Goal: Complete application form: Complete application form

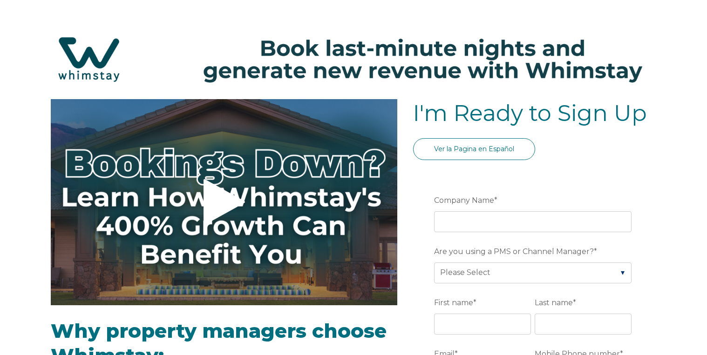
select select "US"
select select "Standard"
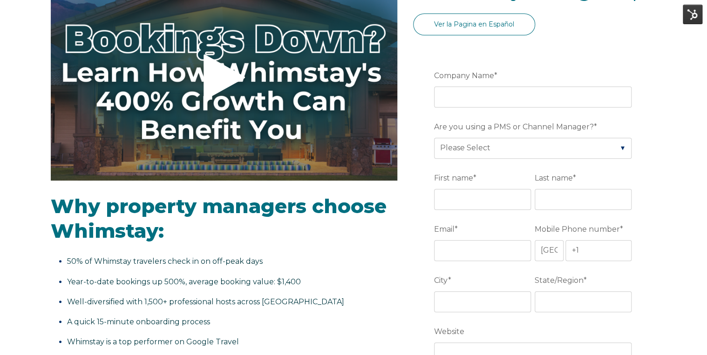
scroll to position [133, 0]
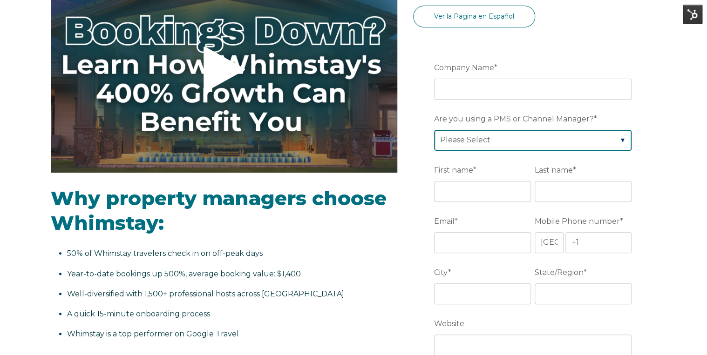
click at [524, 142] on select "Please Select Barefoot BookingPal Boost Brightside CiiRUS Escapia Guesty Hostaw…" at bounding box center [532, 140] width 197 height 20
select select "Rentals United"
click at [434, 130] on select "Please Select Barefoot BookingPal Boost Brightside CiiRUS Escapia Guesty Hostaw…" at bounding box center [532, 140] width 197 height 20
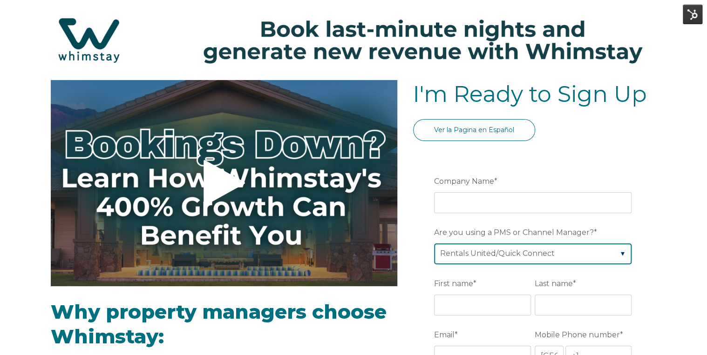
scroll to position [0, 0]
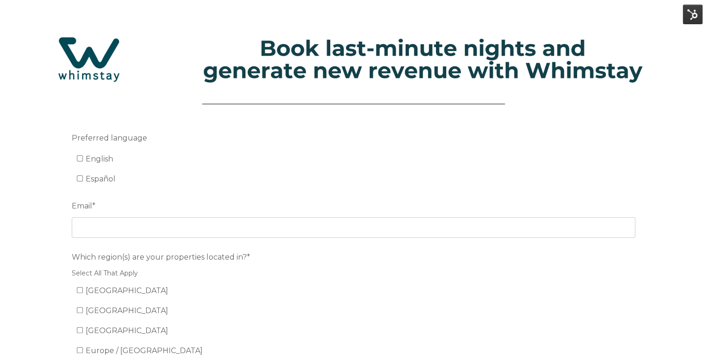
scroll to position [134, 0]
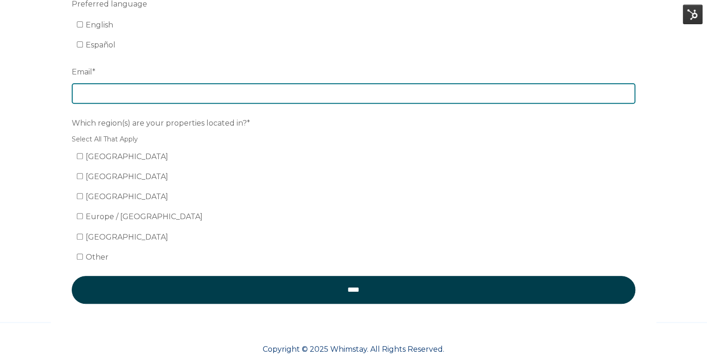
click at [119, 93] on input "Email *" at bounding box center [353, 93] width 563 height 20
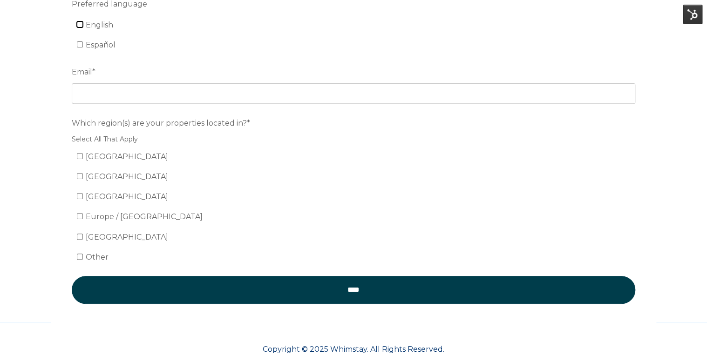
click at [80, 25] on input "English" at bounding box center [80, 24] width 6 height 6
checkbox input "true"
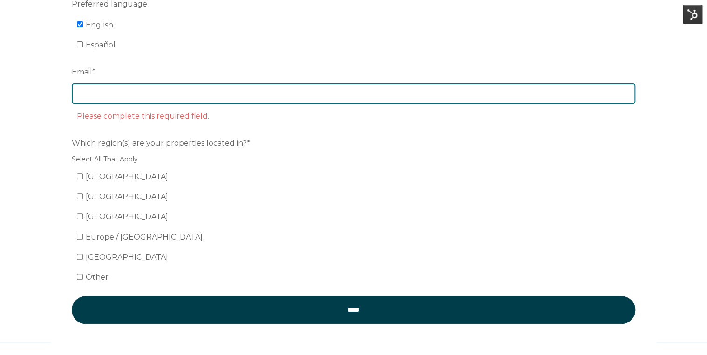
click at [115, 94] on input "Email *" at bounding box center [353, 93] width 563 height 20
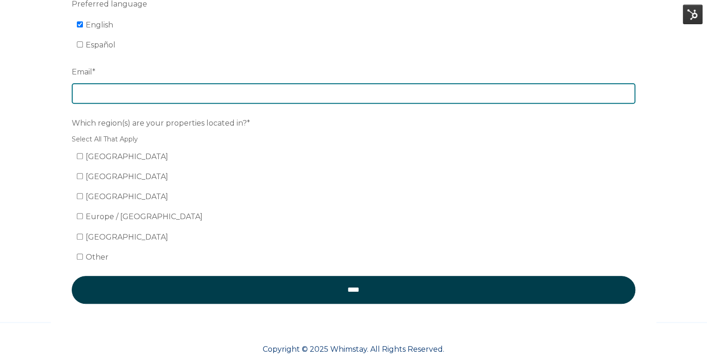
type input "[PERSON_NAME][EMAIL_ADDRESS][PERSON_NAME][DOMAIN_NAME]"
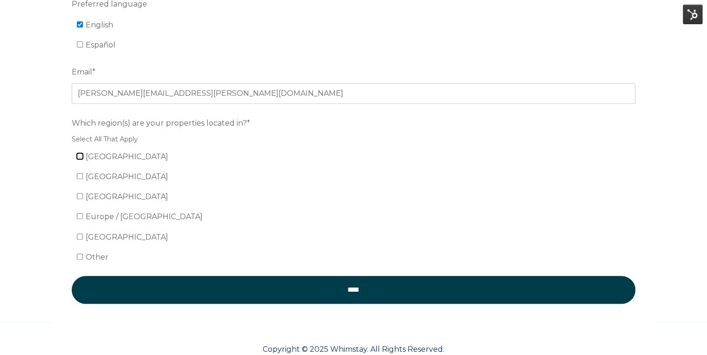
click at [80, 155] on input "[GEOGRAPHIC_DATA]" at bounding box center [80, 156] width 6 height 6
checkbox input "true"
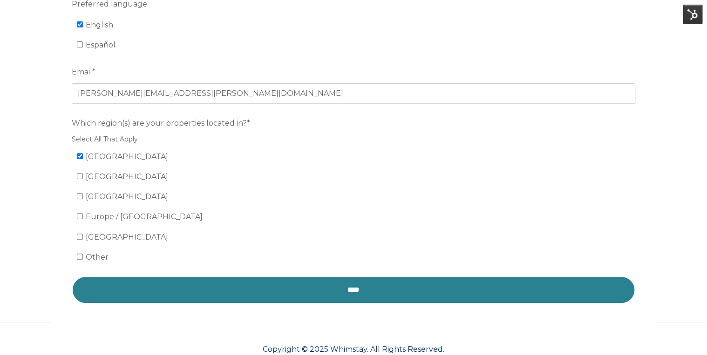
click at [149, 286] on input "****" at bounding box center [353, 290] width 563 height 28
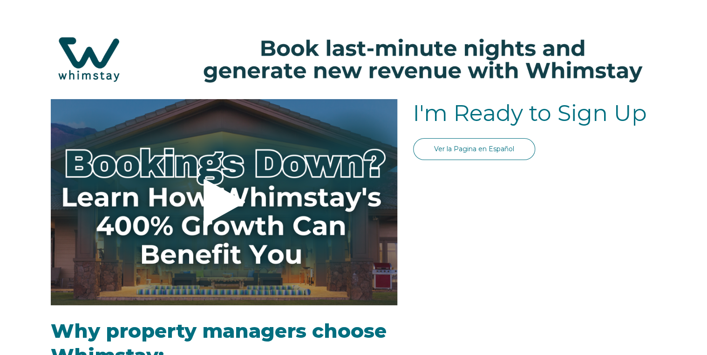
select select "US"
select select "Standard"
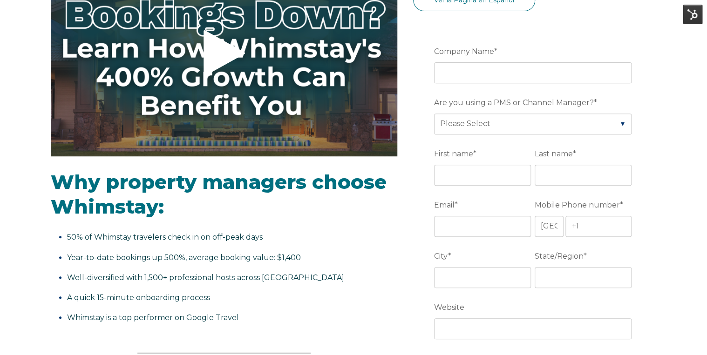
scroll to position [150, 0]
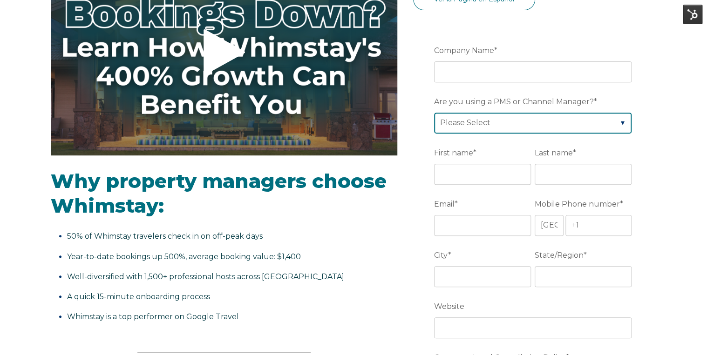
click at [577, 123] on select "Please Select Barefoot BookingPal Boost Brightside CiiRUS Escapia Guesty Hostaw…" at bounding box center [532, 123] width 197 height 20
select select "Rentals United"
click at [434, 113] on select "Please Select Barefoot BookingPal Boost Brightside CiiRUS Escapia Guesty Hostaw…" at bounding box center [532, 123] width 197 height 20
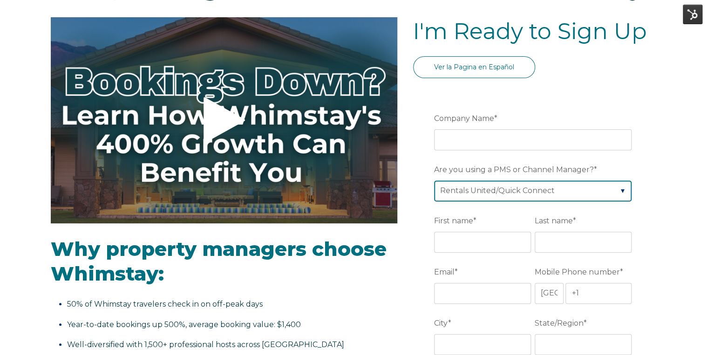
scroll to position [83, 0]
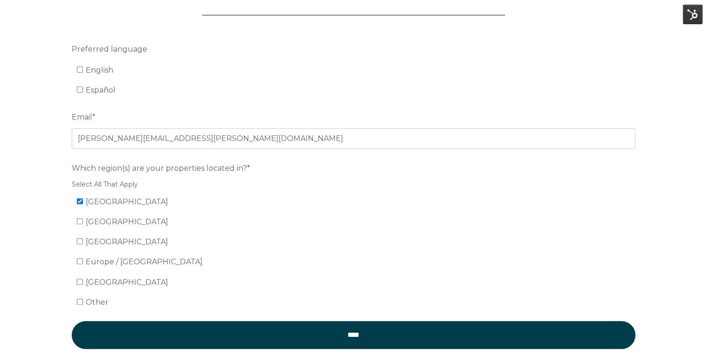
scroll to position [90, 0]
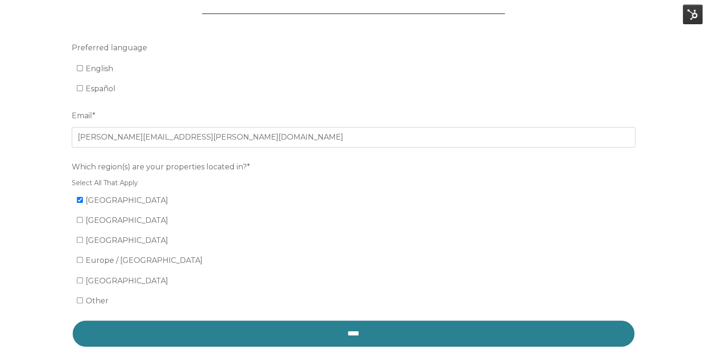
click at [404, 333] on input "****" at bounding box center [353, 334] width 563 height 28
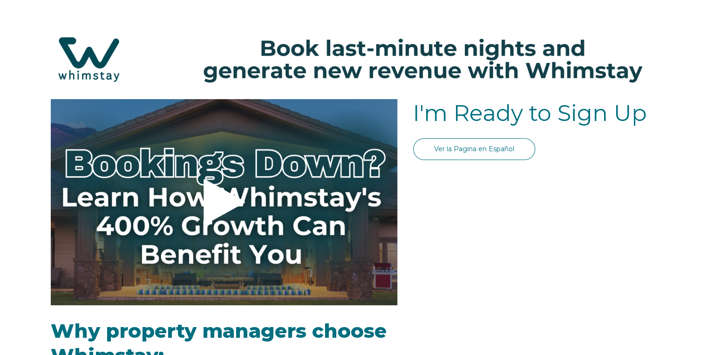
click at [359, 331] on span "Why property managers choose Whimstay:" at bounding box center [219, 343] width 336 height 49
select select "US"
select select "Standard"
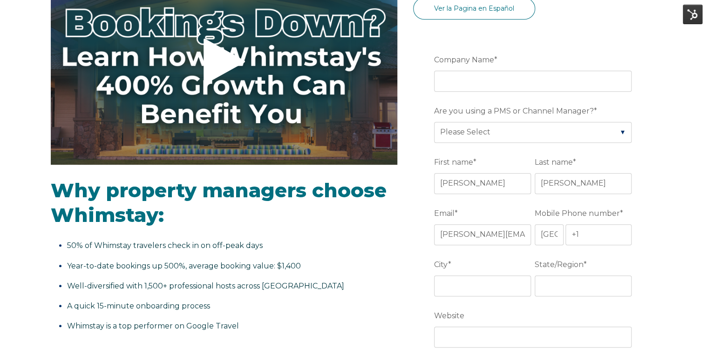
scroll to position [142, 0]
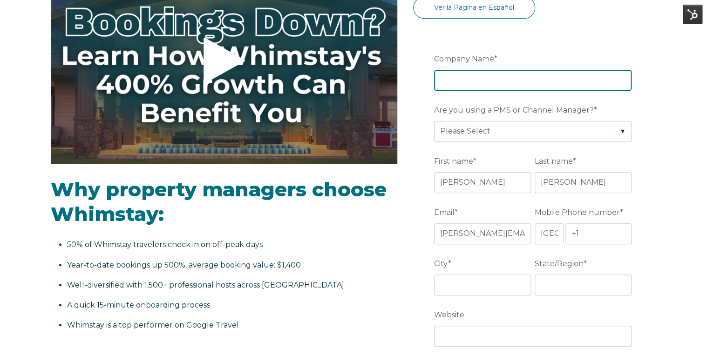
click at [498, 79] on input "Company Name *" at bounding box center [532, 80] width 197 height 20
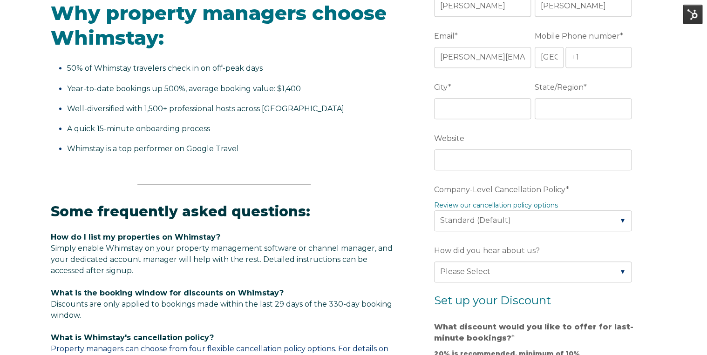
scroll to position [317, 0]
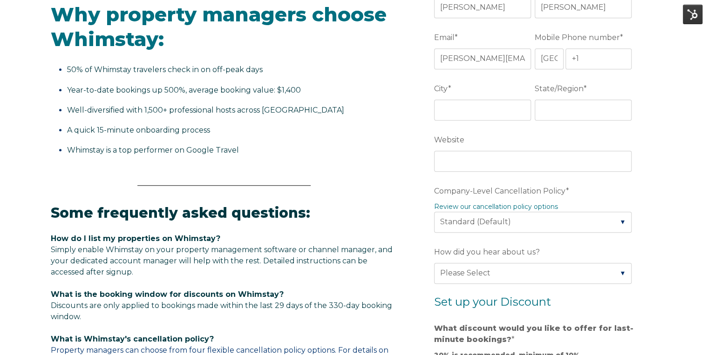
type input "AA"
click at [482, 113] on input "City *" at bounding box center [482, 110] width 97 height 20
type input "Georgia"
click at [568, 102] on input "State/Region *" at bounding box center [583, 110] width 97 height 20
type input "Georgia"
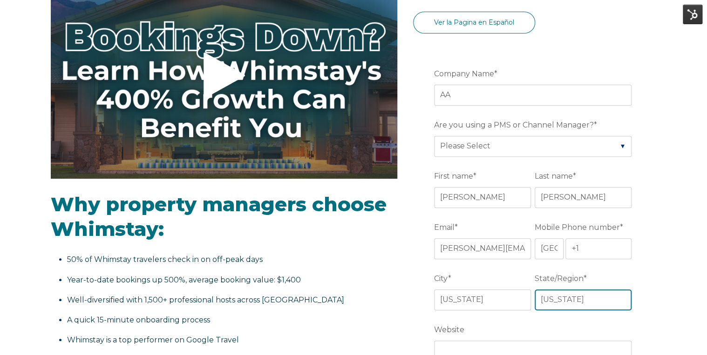
scroll to position [126, 0]
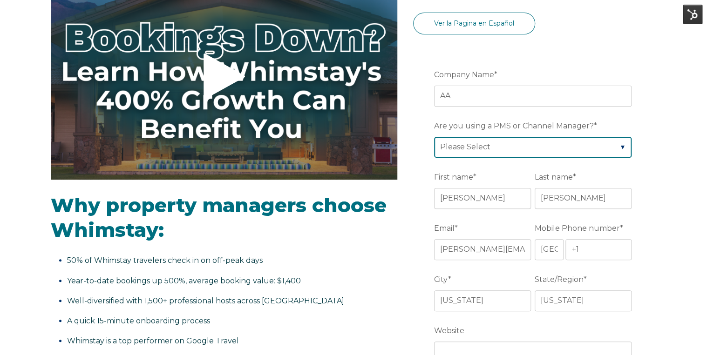
click at [540, 153] on select "Please Select Barefoot BookingPal Boost Brightside CiiRUS Escapia Guesty Hostaw…" at bounding box center [532, 147] width 197 height 20
select select "Guesty"
click at [434, 137] on select "Please Select Barefoot BookingPal Boost Brightside CiiRUS Escapia Guesty Hostaw…" at bounding box center [532, 147] width 197 height 20
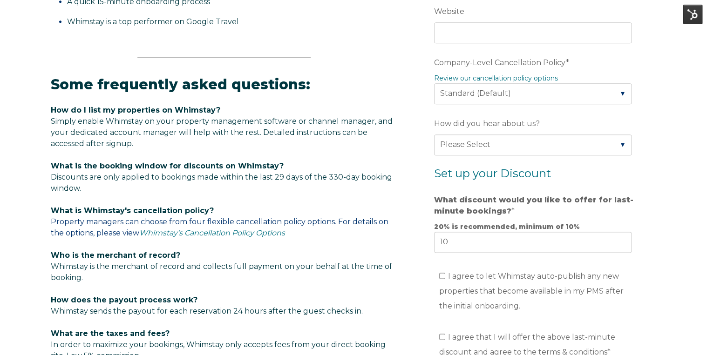
scroll to position [604, 0]
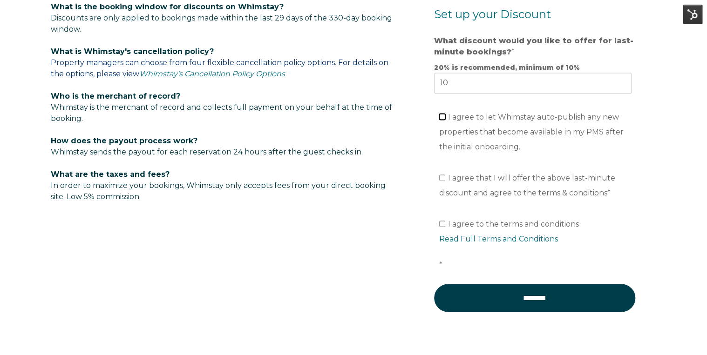
click at [443, 114] on input "I agree to let Whimstay auto-publish any new properties that become available i…" at bounding box center [442, 117] width 6 height 6
checkbox input "true"
click at [443, 177] on input "I agree that I will offer the above last-minute discount and agree to the terms…" at bounding box center [442, 178] width 6 height 6
checkbox input "true"
click at [440, 221] on input "I agree to the terms and conditions Read Full Terms and Conditions *" at bounding box center [442, 224] width 6 height 6
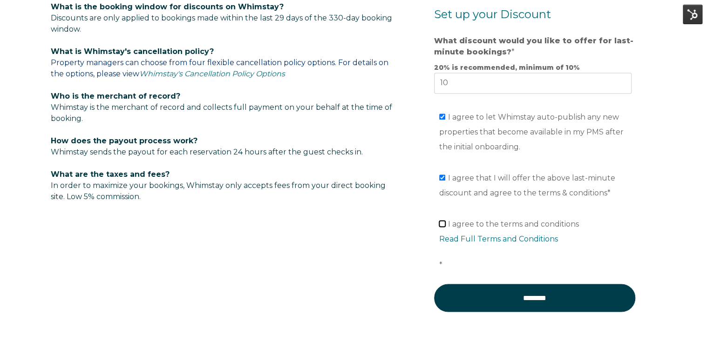
checkbox input "true"
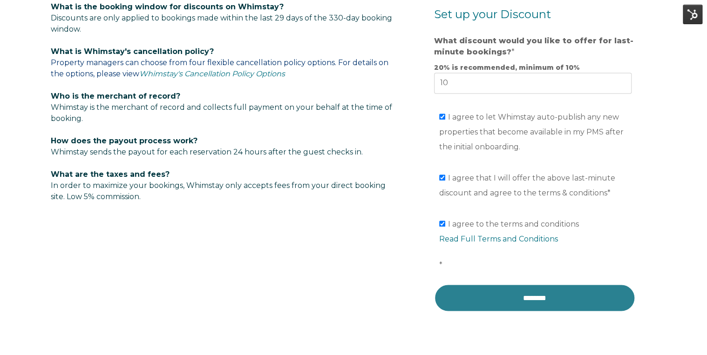
click at [570, 305] on input "********" at bounding box center [534, 298] width 201 height 28
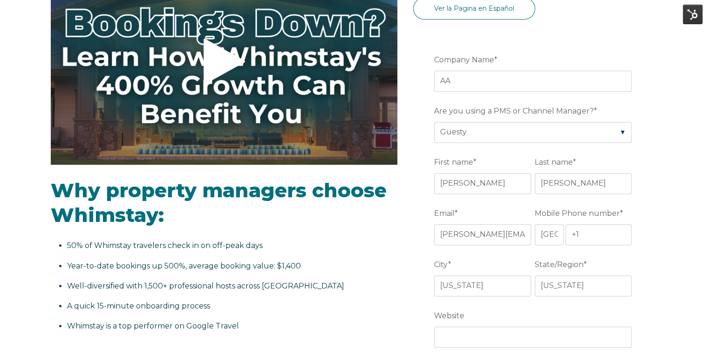
scroll to position [143, 0]
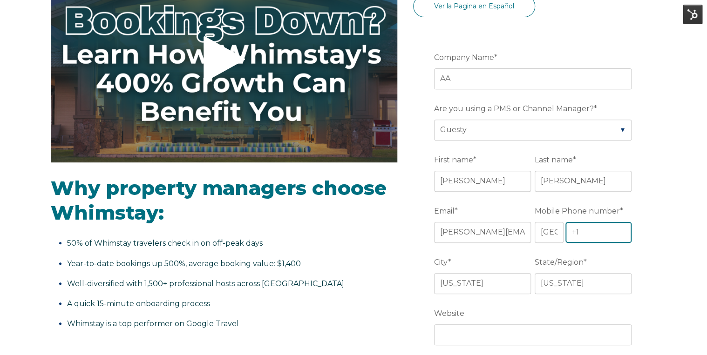
click at [599, 237] on input "+1" at bounding box center [598, 232] width 66 height 20
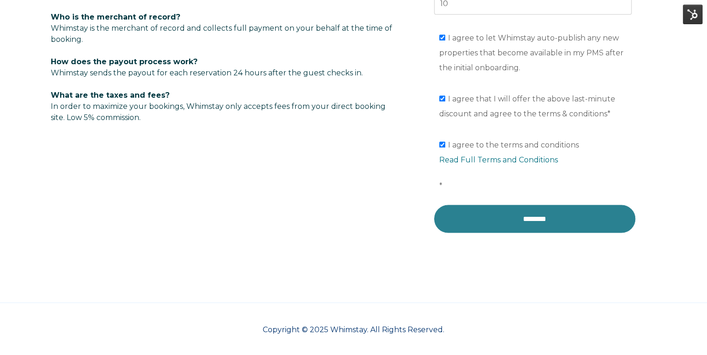
type input "+1 8139661956"
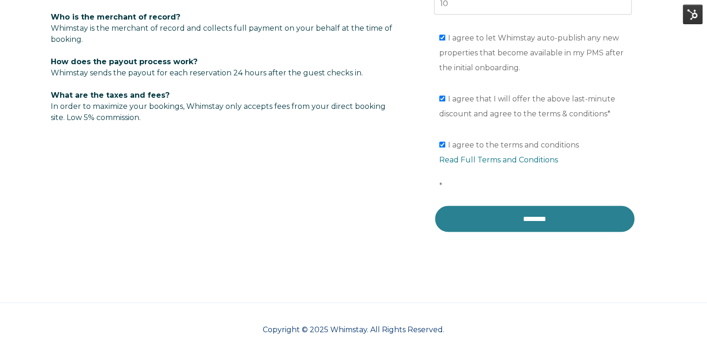
drag, startPoint x: 547, startPoint y: 220, endPoint x: 553, endPoint y: 225, distance: 8.2
click at [553, 225] on input "********" at bounding box center [534, 219] width 201 height 28
click at [536, 210] on input "********" at bounding box center [534, 219] width 201 height 28
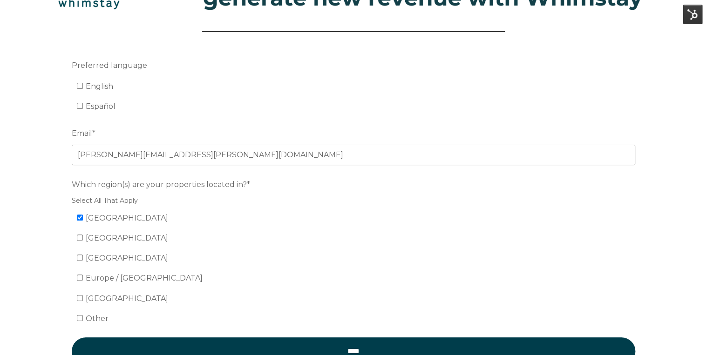
scroll to position [95, 0]
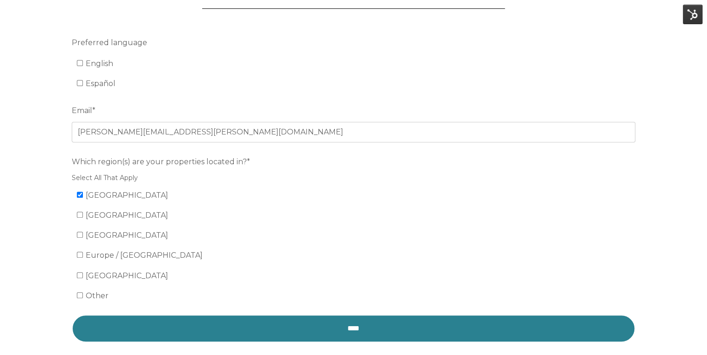
click at [345, 332] on input "****" at bounding box center [353, 329] width 563 height 28
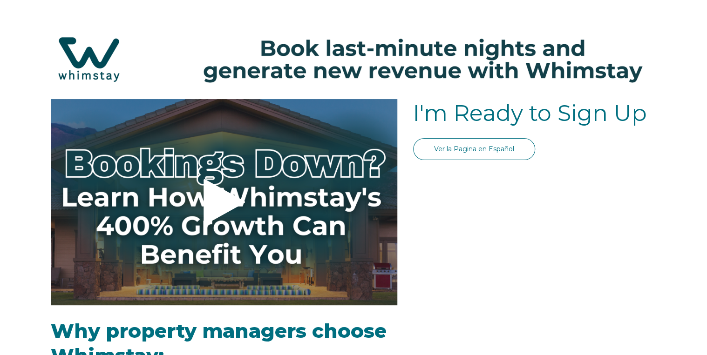
select select "US"
select select "Standard"
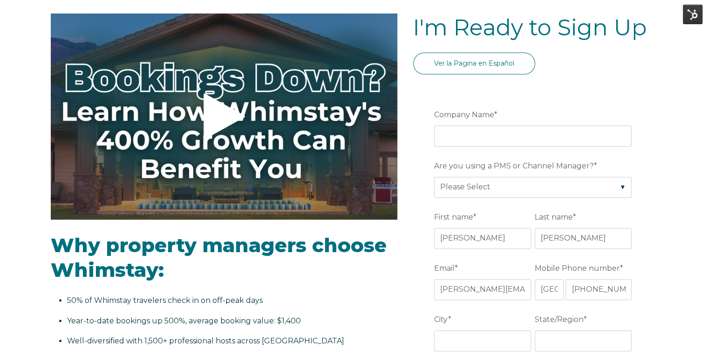
scroll to position [105, 0]
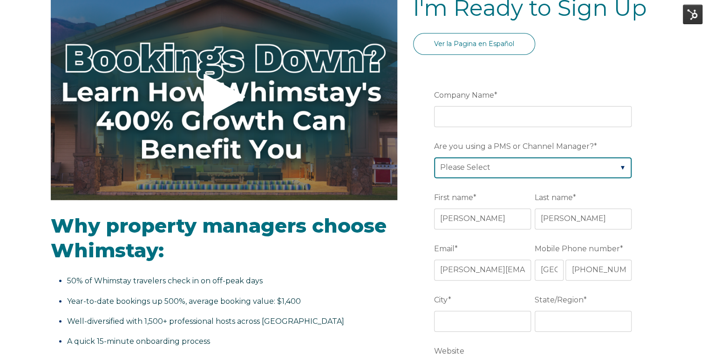
click at [485, 168] on select "Please Select Barefoot BookingPal Boost Brightside CiiRUS Escapia Guesty Hostaw…" at bounding box center [532, 167] width 197 height 20
select select "Rentals United"
click at [434, 157] on select "Please Select Barefoot BookingPal Boost Brightside CiiRUS Escapia Guesty Hostaw…" at bounding box center [532, 167] width 197 height 20
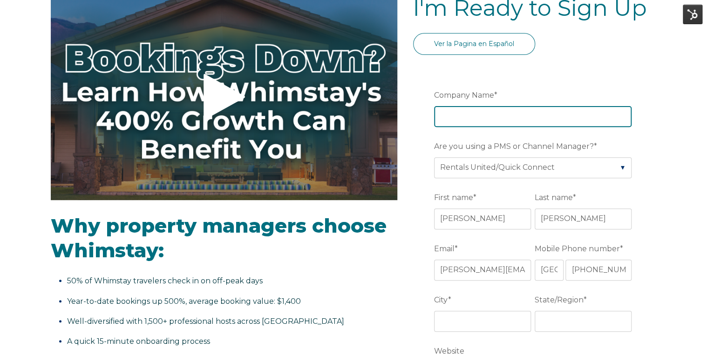
click at [462, 115] on input "Company Name *" at bounding box center [532, 116] width 197 height 20
type input "AA"
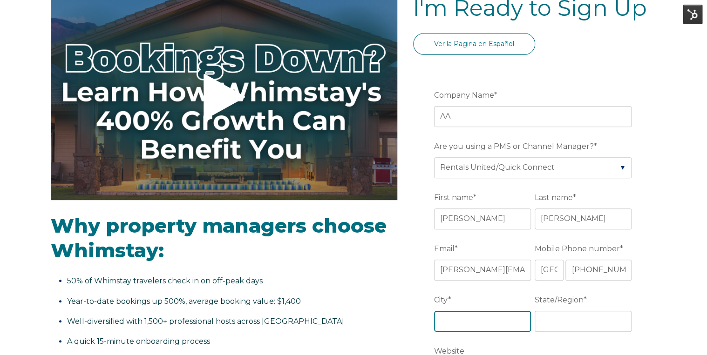
type input "Georgia"
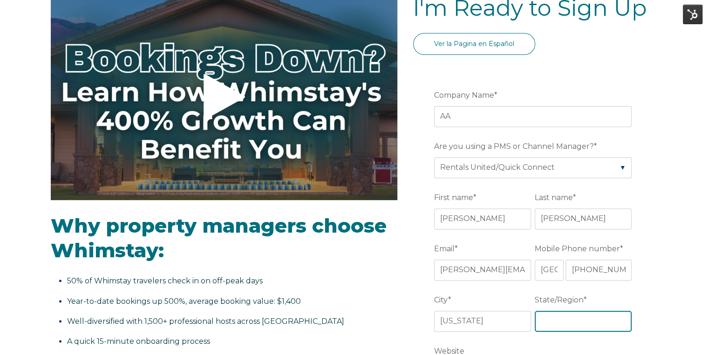
type input "Georgia"
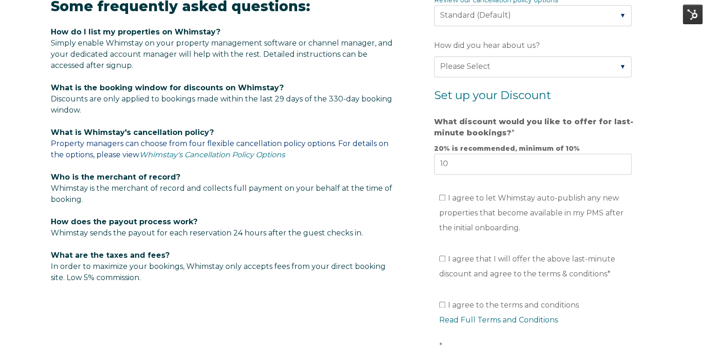
scroll to position [603, 0]
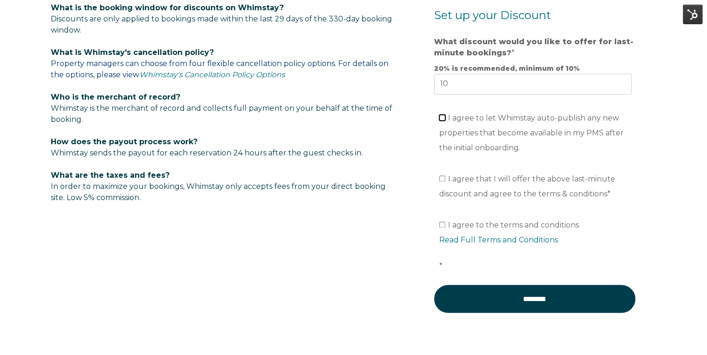
click at [444, 119] on label "I agree to let Whimstay auto-publish any new properties that become available i…" at bounding box center [531, 133] width 184 height 39
click at [444, 119] on input "I agree to let Whimstay auto-publish any new properties that become available i…" at bounding box center [442, 118] width 6 height 6
checkbox input "true"
click at [444, 179] on input "I agree that I will offer the above last-minute discount and agree to the terms…" at bounding box center [442, 179] width 6 height 6
checkbox input "true"
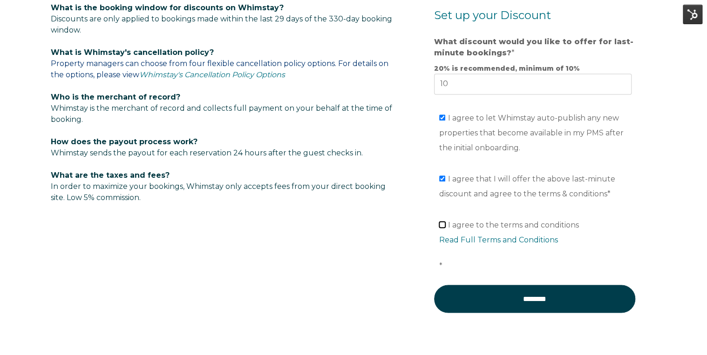
click at [443, 226] on label "I agree to the terms and conditions Read Full Terms and Conditions *" at bounding box center [537, 246] width 197 height 50
click at [443, 226] on input "I agree to the terms and conditions Read Full Terms and Conditions *" at bounding box center [442, 225] width 6 height 6
checkbox input "true"
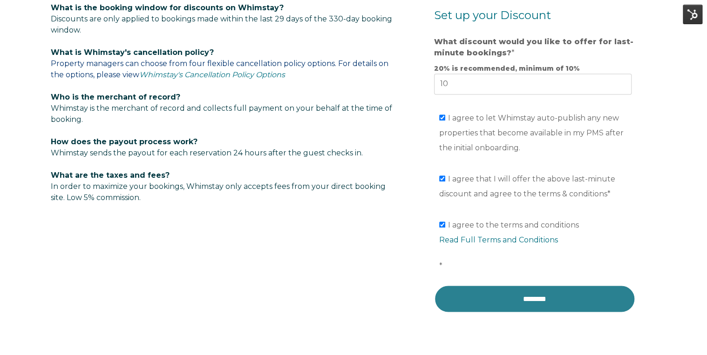
click at [526, 292] on input "********" at bounding box center [534, 299] width 201 height 28
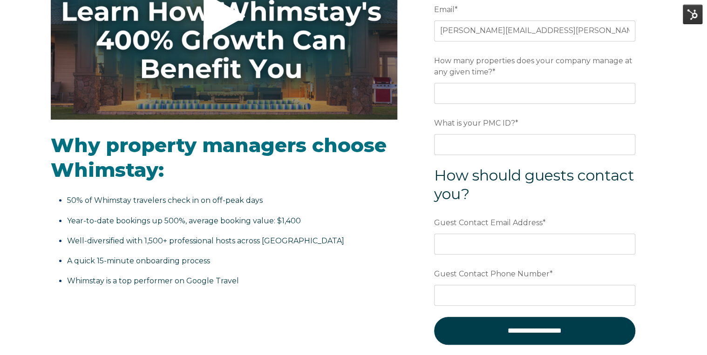
scroll to position [186, 0]
drag, startPoint x: 525, startPoint y: 122, endPoint x: 523, endPoint y: 135, distance: 13.2
click at [523, 135] on div "What is your PMC ID? *" at bounding box center [534, 135] width 201 height 40
click at [525, 121] on label "What is your PMC ID? *" at bounding box center [534, 123] width 201 height 17
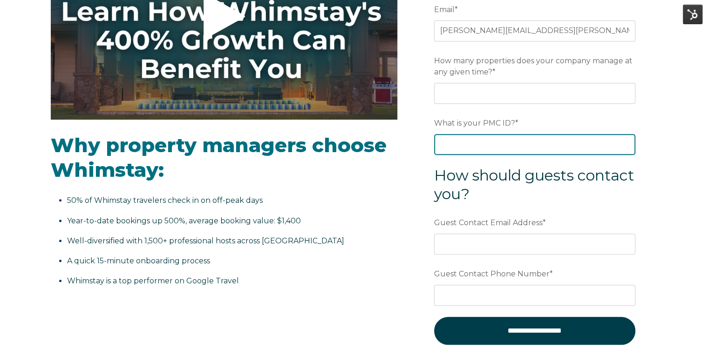
click at [525, 134] on input "What is your PMC ID? *" at bounding box center [534, 144] width 201 height 20
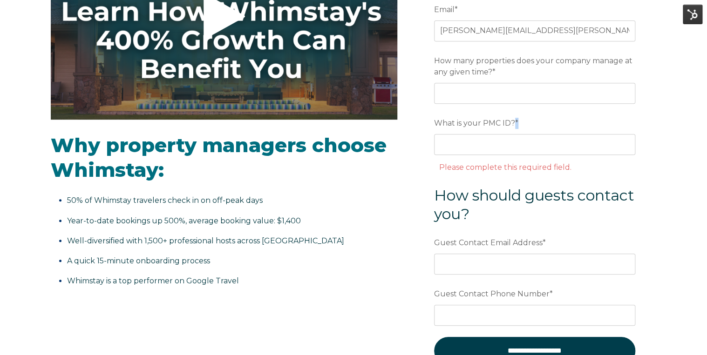
drag, startPoint x: 516, startPoint y: 116, endPoint x: 529, endPoint y: 116, distance: 13.5
click at [529, 116] on label "What is your PMC ID? *" at bounding box center [534, 123] width 201 height 17
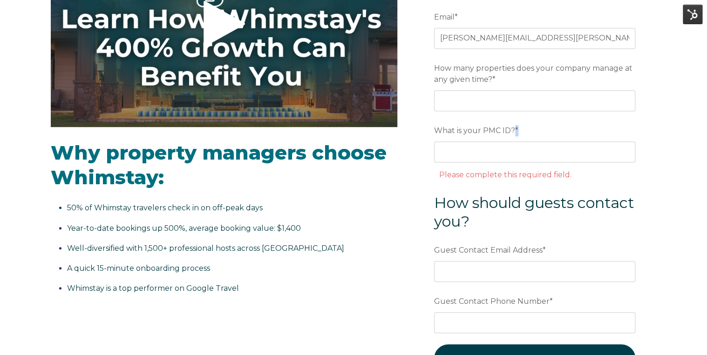
scroll to position [177, 0]
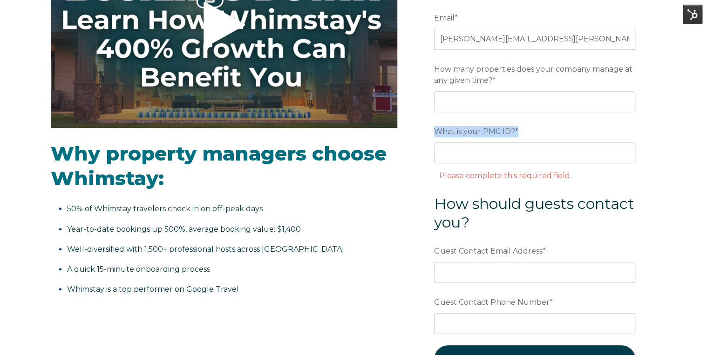
drag, startPoint x: 432, startPoint y: 130, endPoint x: 541, endPoint y: 129, distance: 109.0
click at [541, 129] on form "**********" at bounding box center [534, 197] width 243 height 417
click at [519, 129] on label "What is your PMC ID? *" at bounding box center [534, 131] width 201 height 17
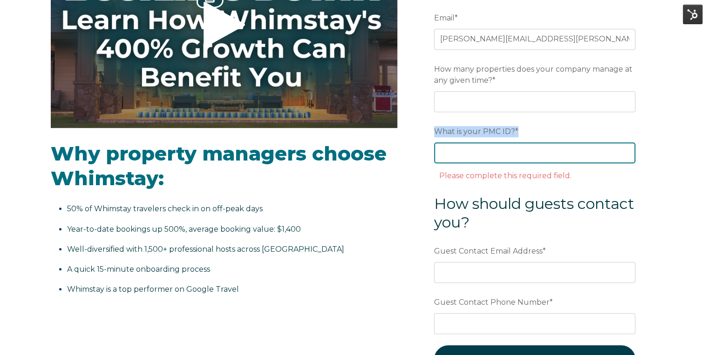
click at [519, 142] on input "What is your PMC ID? *" at bounding box center [534, 152] width 201 height 20
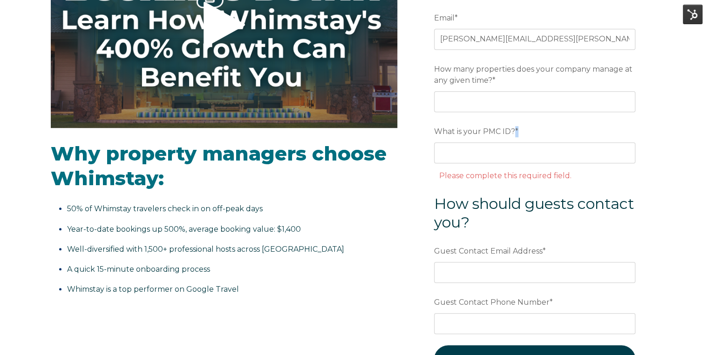
click at [515, 129] on label "What is your PMC ID? *" at bounding box center [534, 131] width 201 height 17
